Goal: Check status

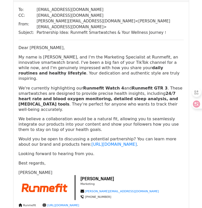
scroll to position [1427, 0]
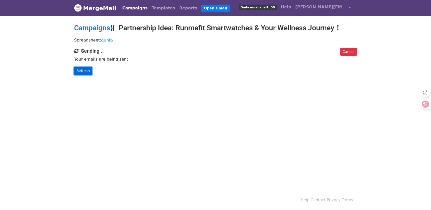
click at [86, 72] on link "Refresh" at bounding box center [83, 71] width 18 height 8
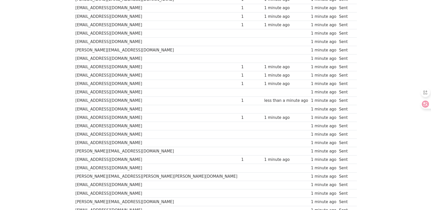
scroll to position [50, 0]
